Goal: Navigation & Orientation: Find specific page/section

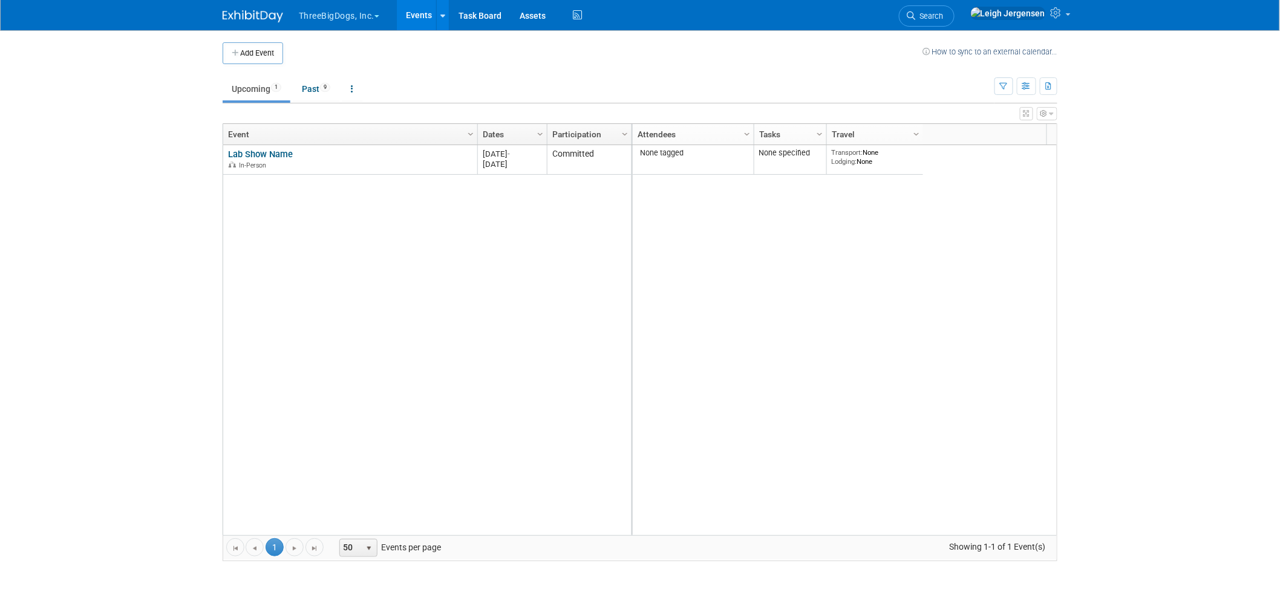
click at [327, 11] on button "ThreeBigDogs, Inc." at bounding box center [346, 13] width 97 height 27
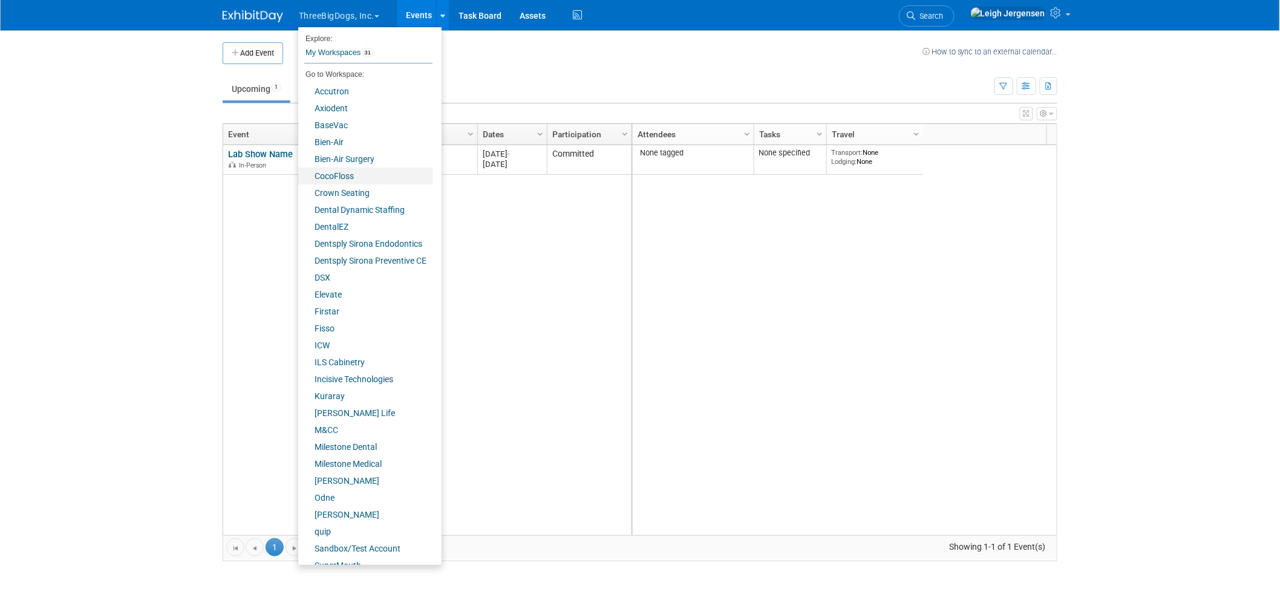
click at [339, 172] on link "CocoFloss" at bounding box center [365, 176] width 134 height 17
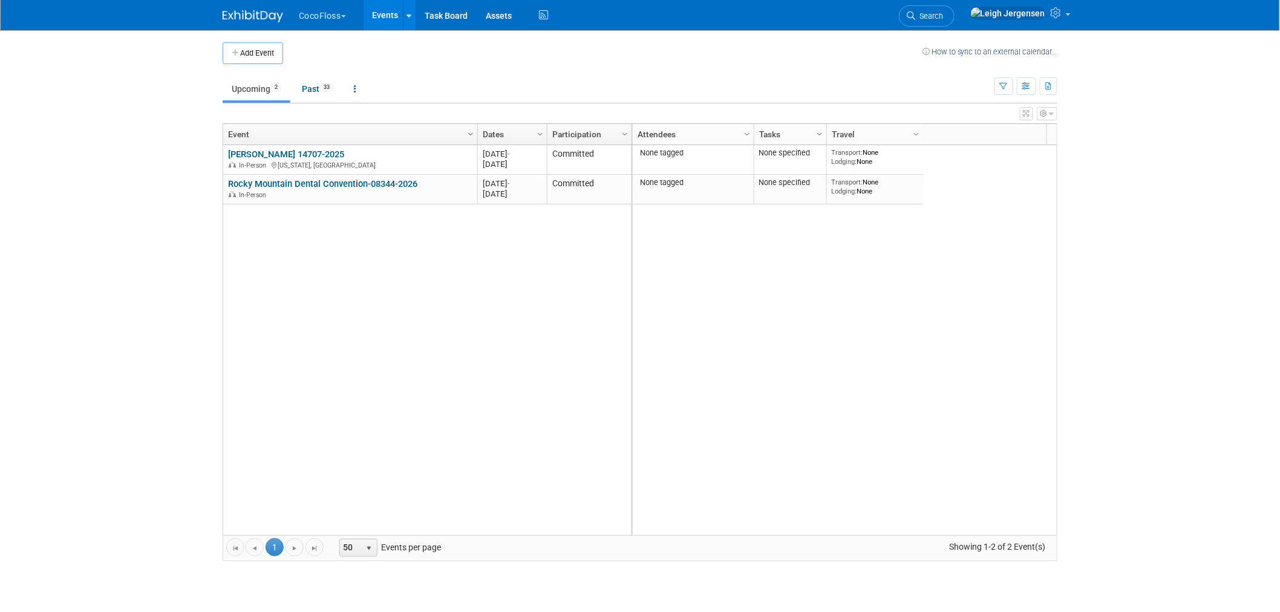
click at [307, 8] on button "CocoFloss" at bounding box center [330, 13] width 64 height 27
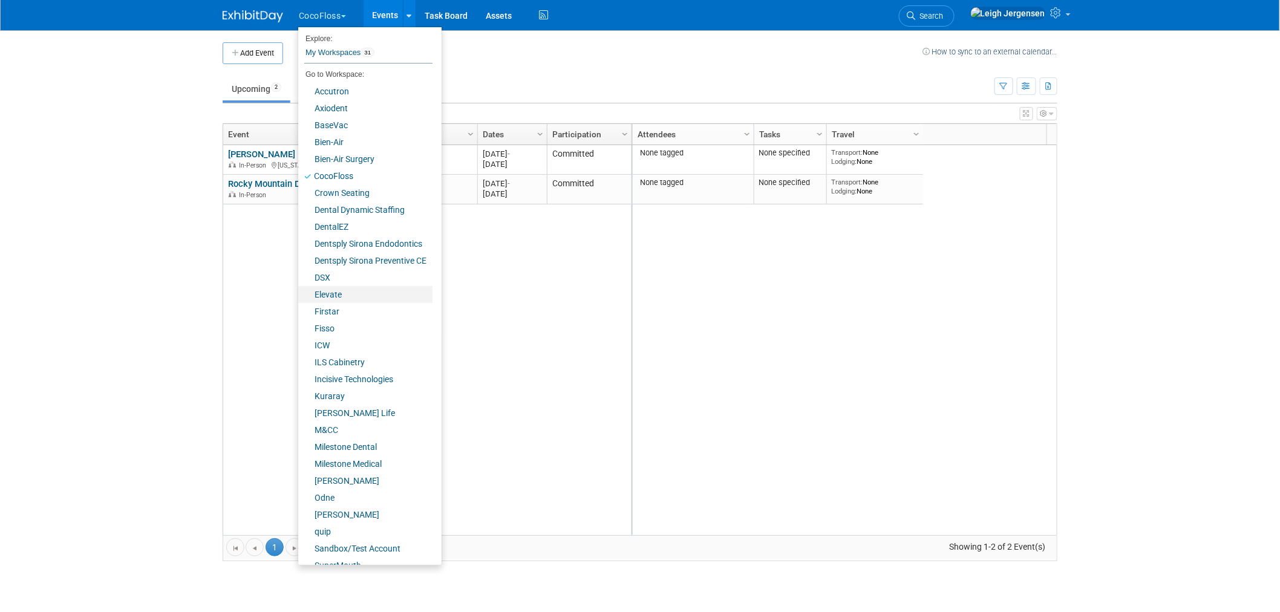
click at [339, 292] on link "Elevate" at bounding box center [365, 294] width 134 height 17
